Goal: Task Accomplishment & Management: Manage account settings

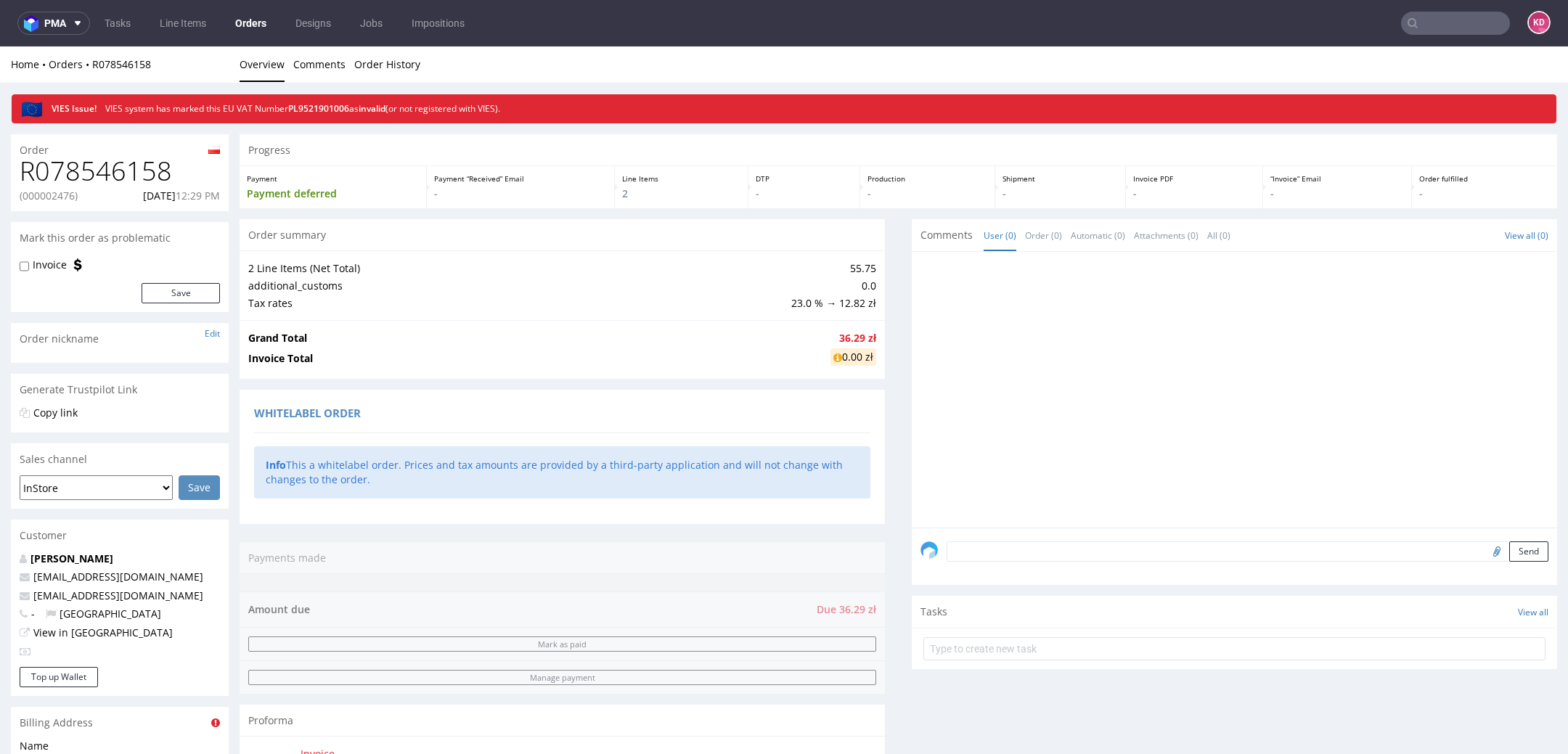
click at [53, 199] on p "(000002476)" at bounding box center [48, 196] width 58 height 15
copy p "000002476"
drag, startPoint x: 183, startPoint y: 175, endPoint x: 14, endPoint y: 175, distance: 169.0
click at [14, 175] on div "R078546158 (000002476) [DATE] 12:29 PM" at bounding box center [120, 184] width 218 height 55
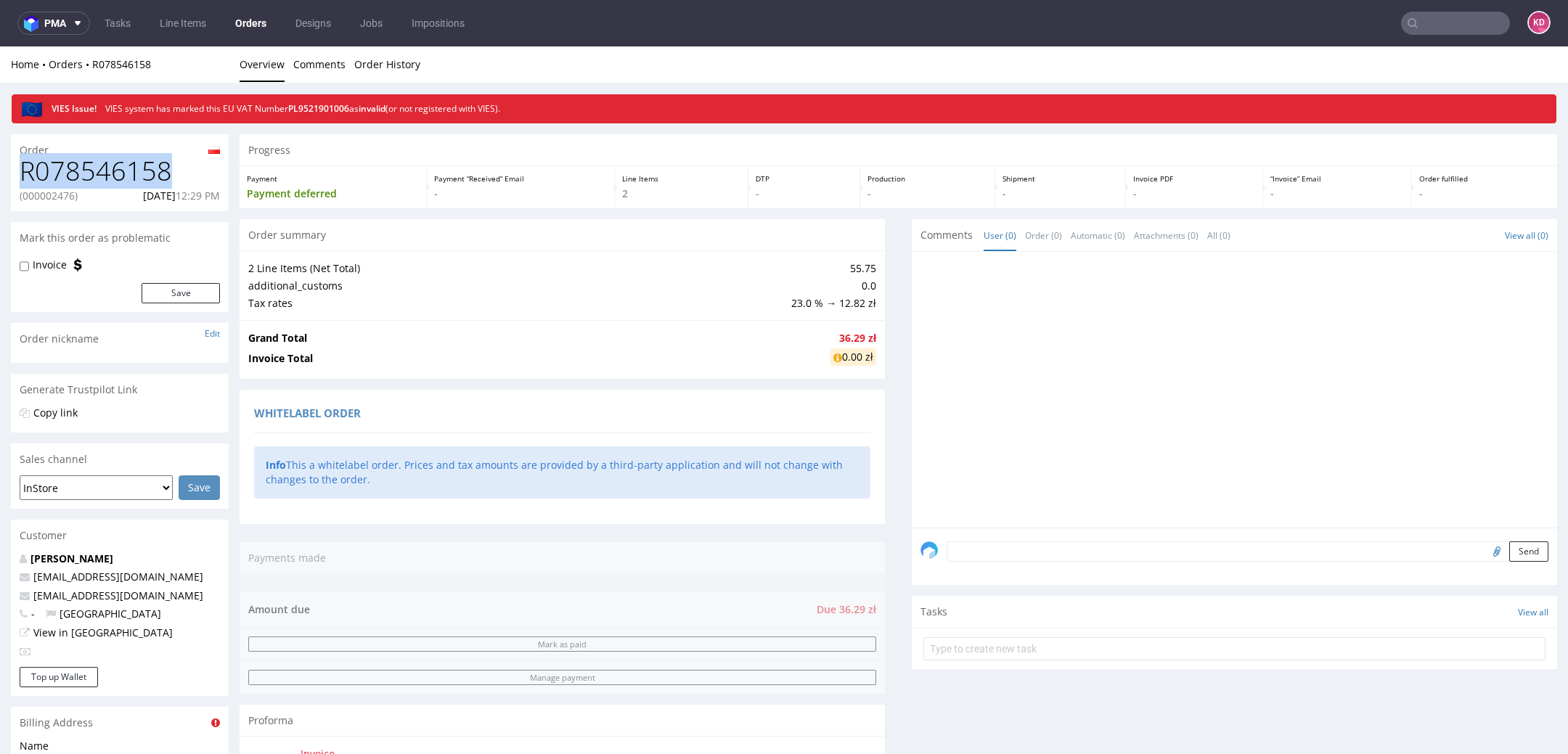
copy h1 "R078546158"
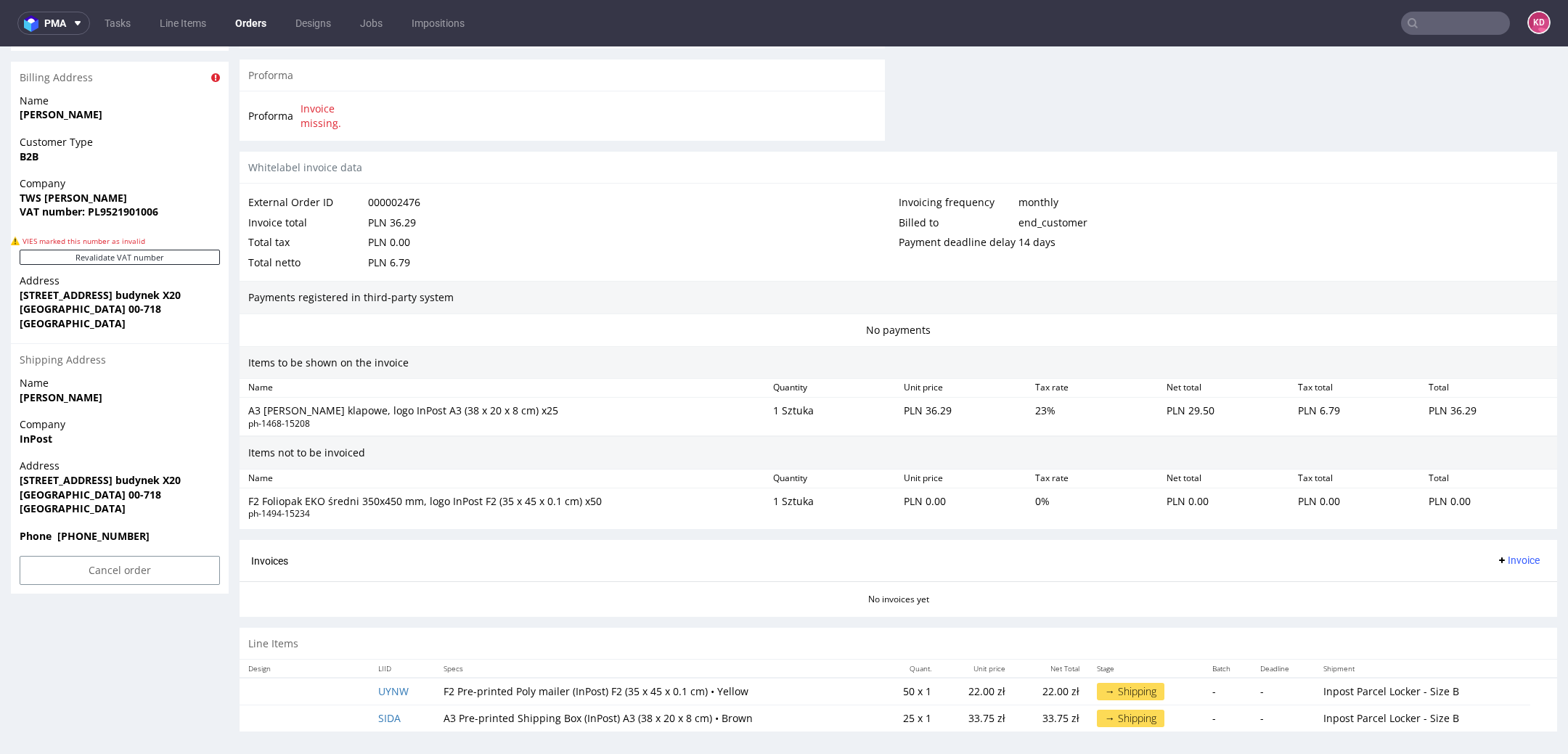
scroll to position [646, 0]
click at [413, 691] on td "UYNW" at bounding box center [403, 690] width 66 height 27
click at [412, 690] on td "UYNW" at bounding box center [403, 690] width 66 height 27
copy link "UYNW"
click at [419, 714] on td "SIDA" at bounding box center [403, 717] width 66 height 26
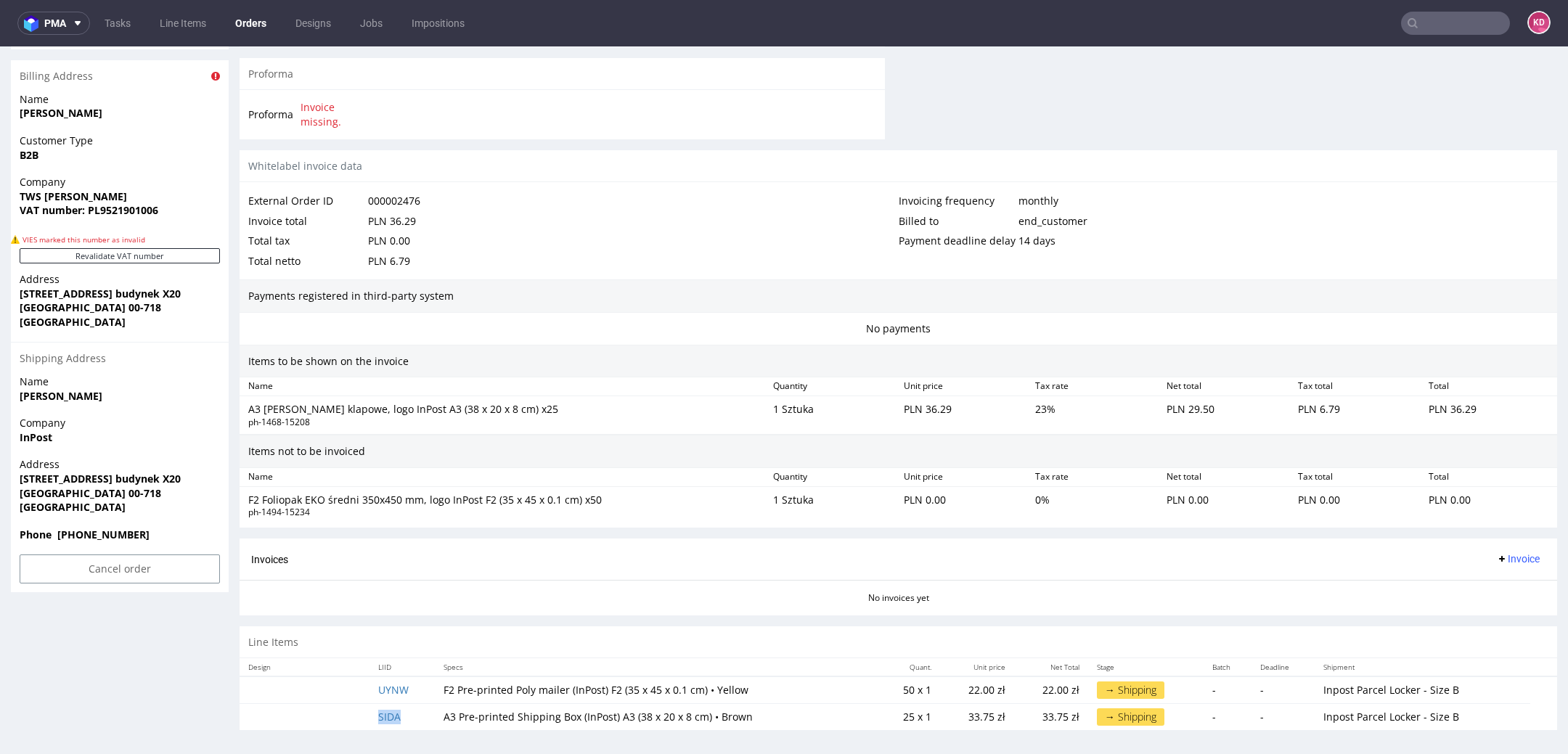
copy link "SIDA"
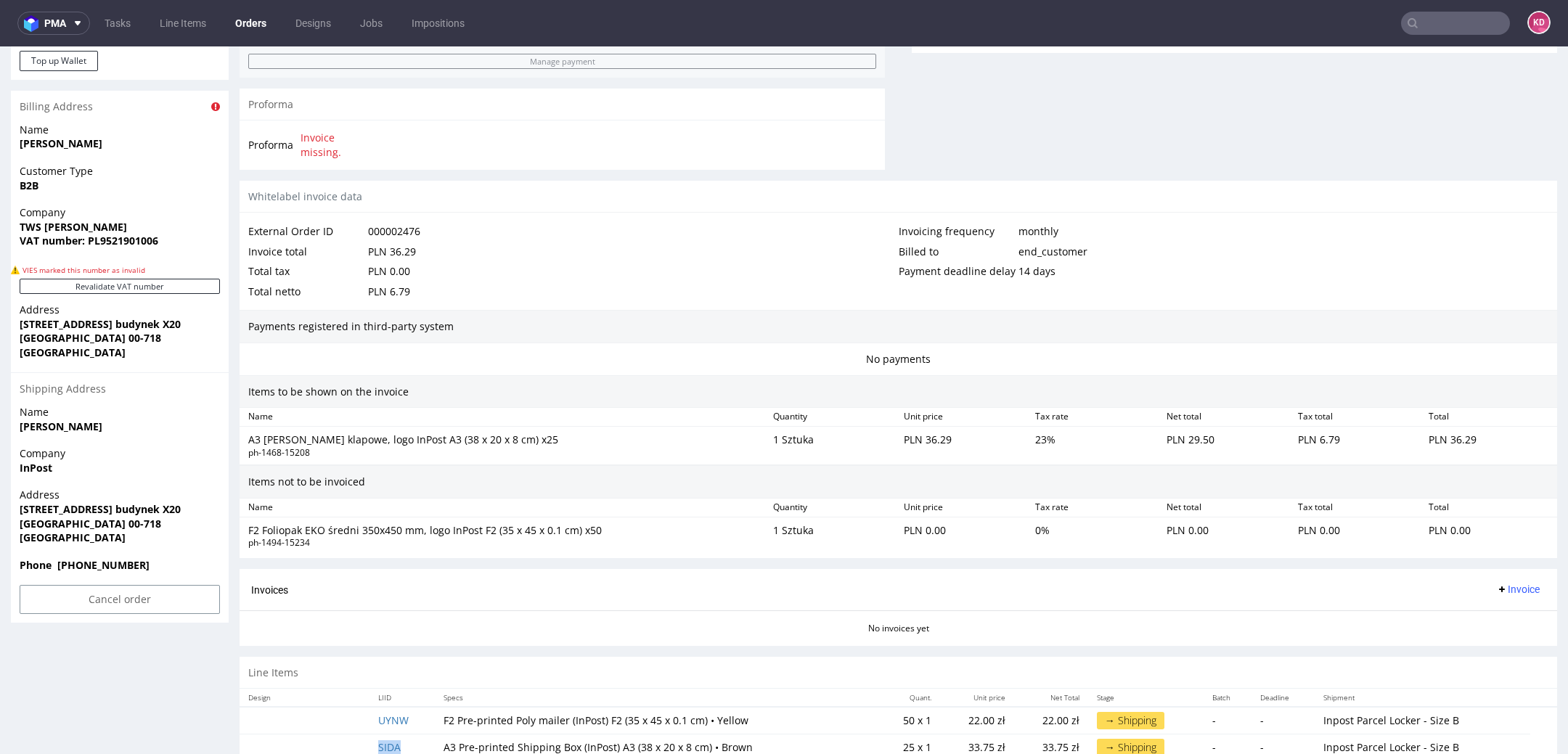
scroll to position [611, 0]
